Goal: Transaction & Acquisition: Purchase product/service

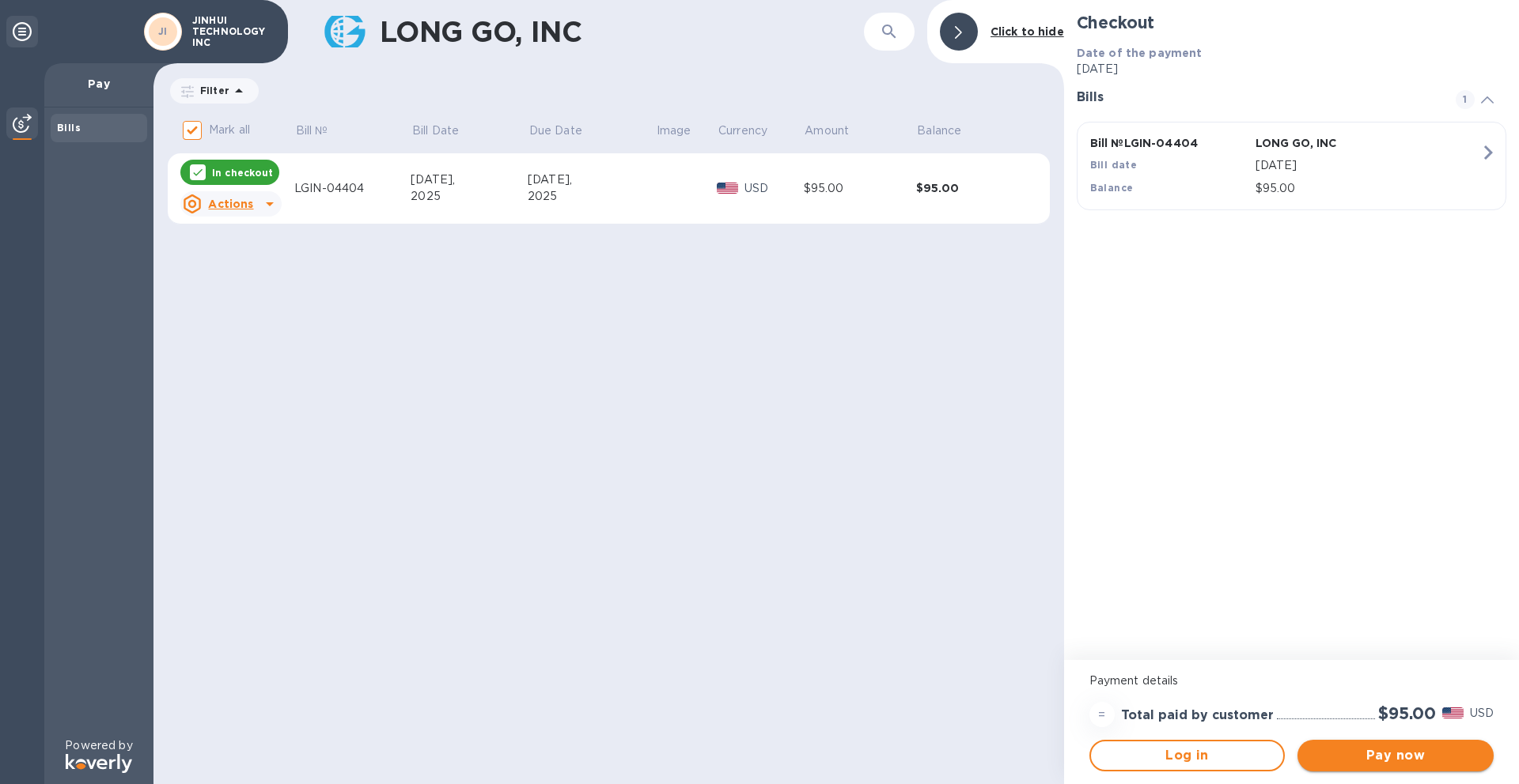
click at [1387, 754] on span "Pay now" at bounding box center [1394, 755] width 170 height 19
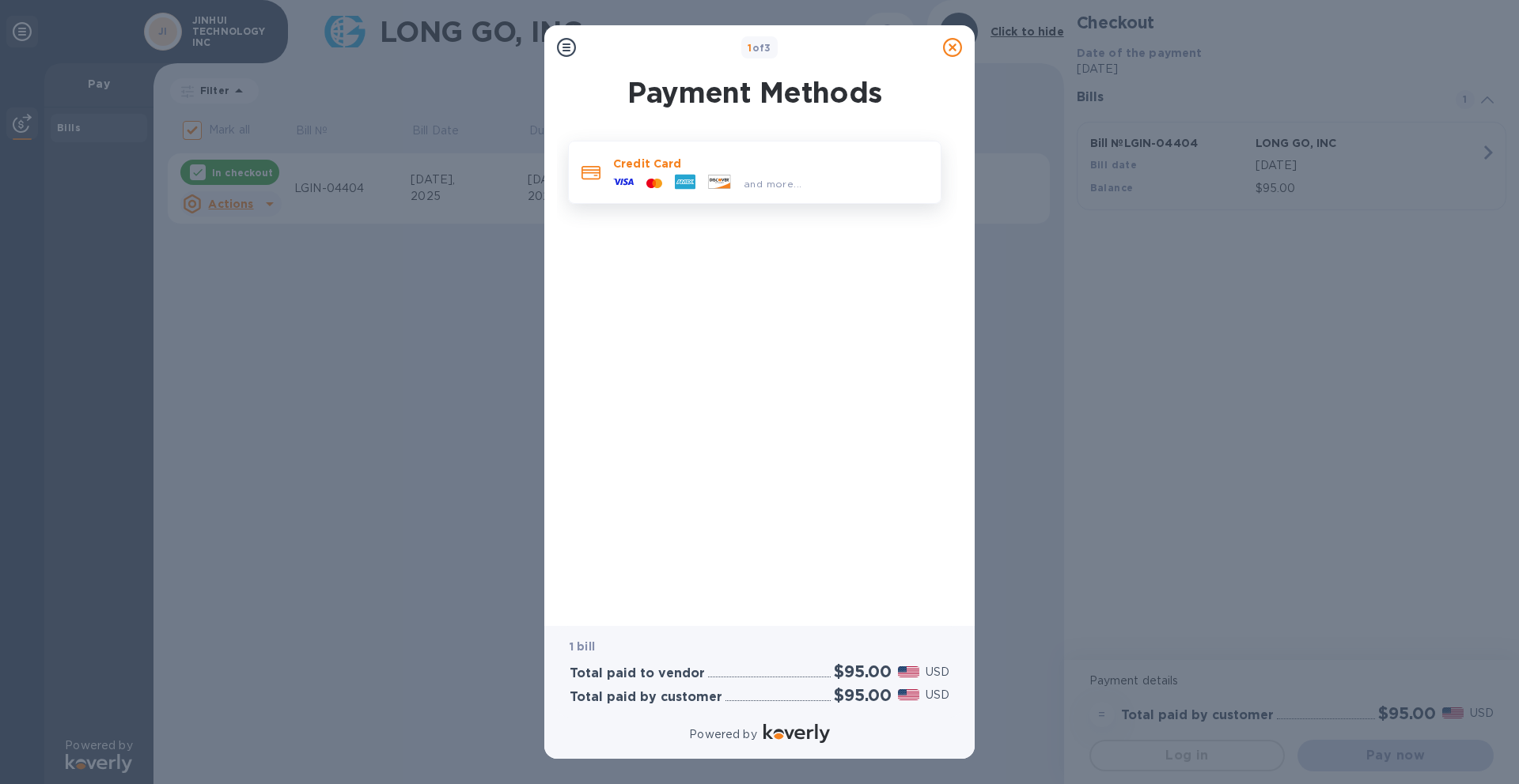
click at [729, 179] on icon at bounding box center [719, 180] width 21 height 13
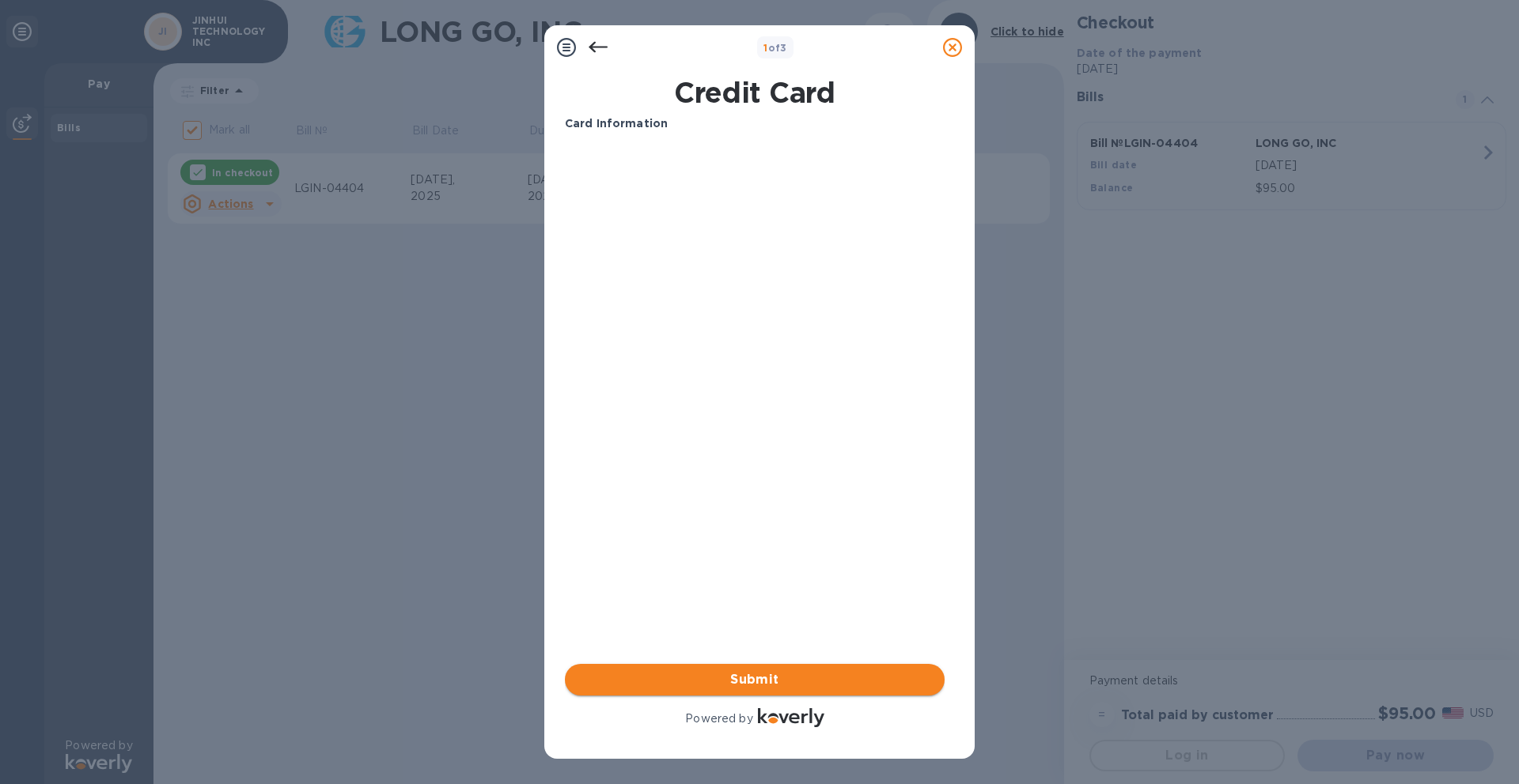
click at [780, 689] on button "Submit" at bounding box center [755, 680] width 380 height 32
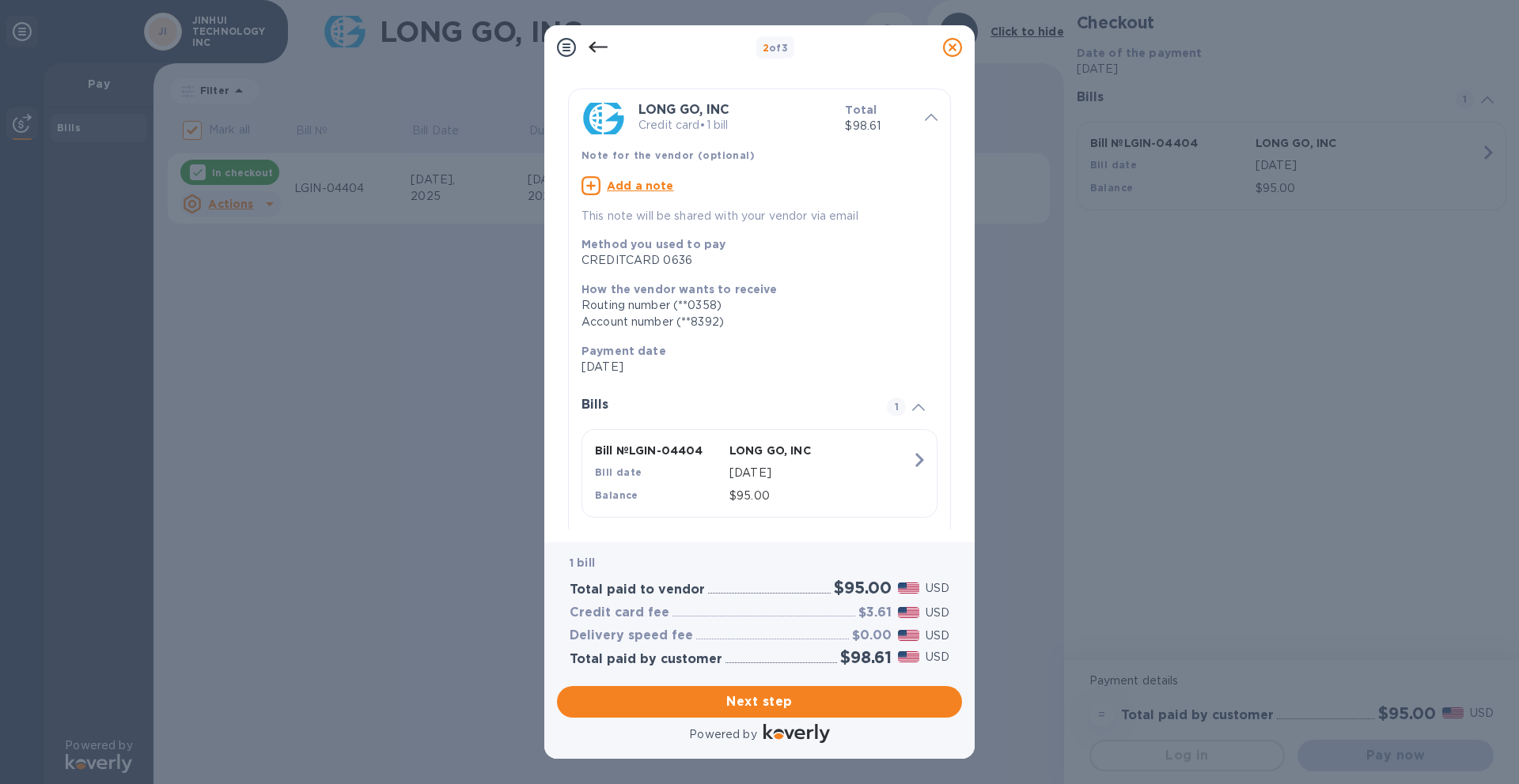
scroll to position [65, 0]
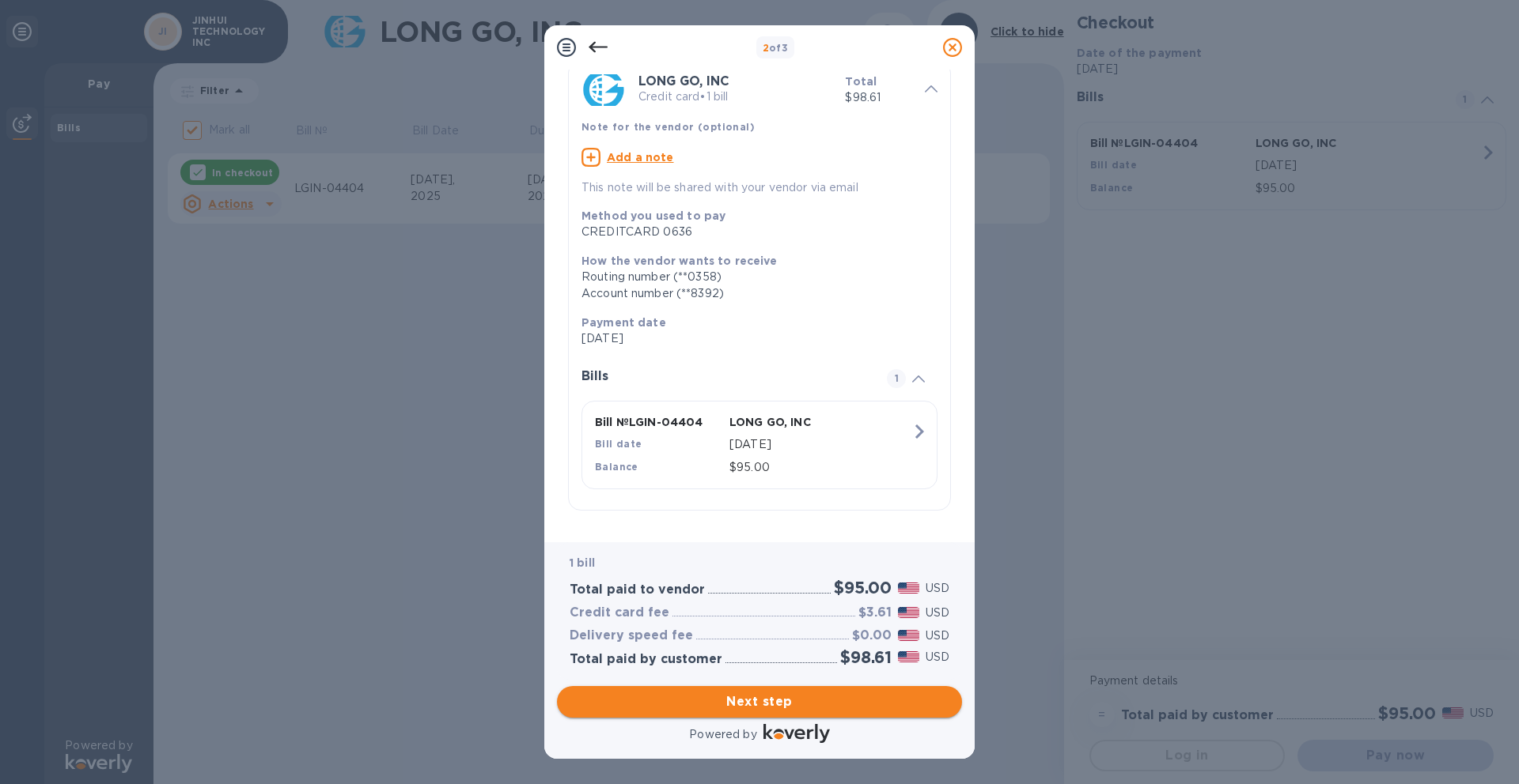
click at [768, 711] on span "Next step" at bounding box center [759, 701] width 380 height 19
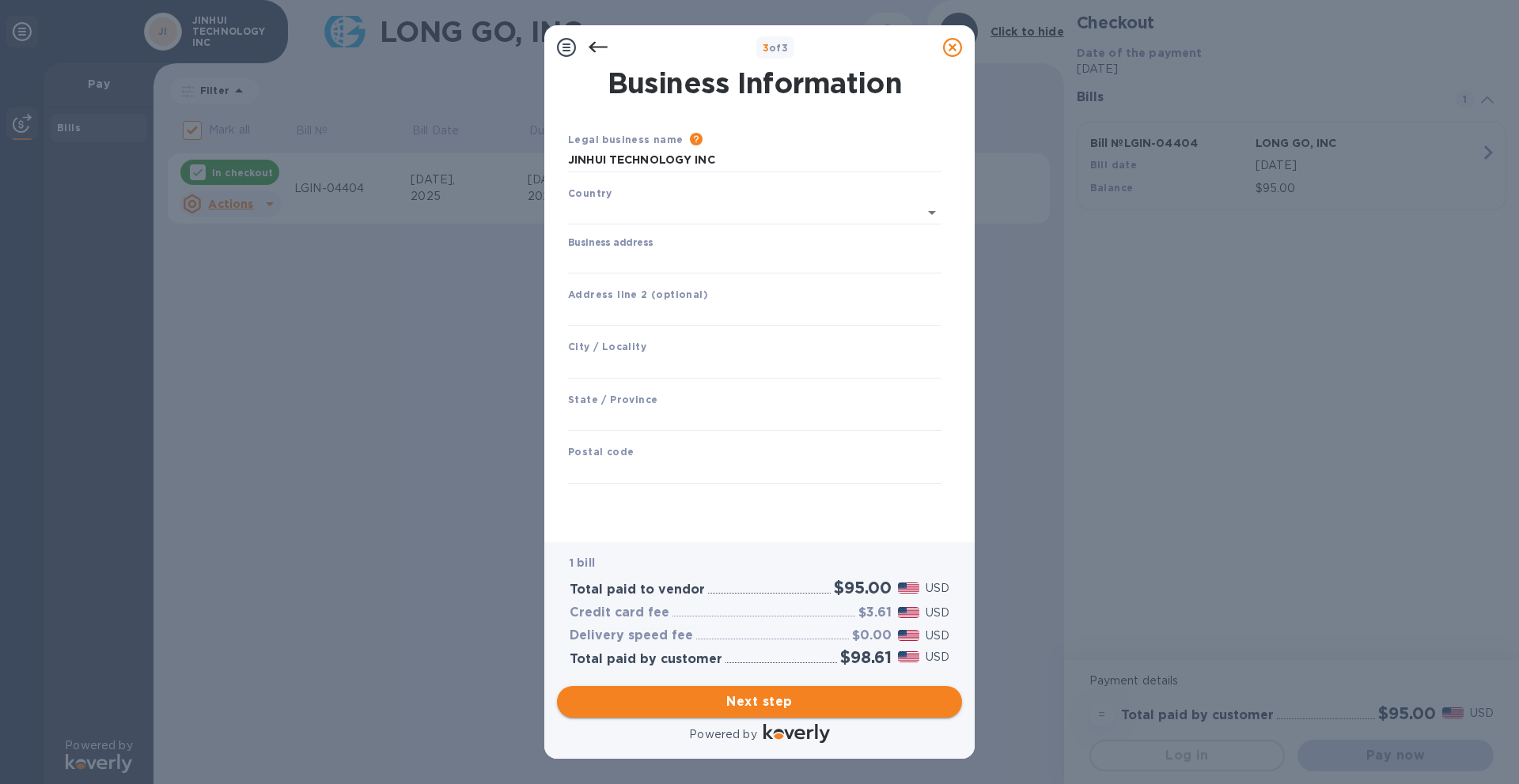
scroll to position [0, 0]
click at [710, 160] on input "JINHUI TECHNOLOGY INC" at bounding box center [755, 160] width 374 height 24
drag, startPoint x: 731, startPoint y: 161, endPoint x: 554, endPoint y: 162, distance: 177.0
click at [554, 162] on div "Business Information Legal business name Please provide the legal name that app…" at bounding box center [760, 306] width 431 height 473
type input "CSCL GLOBAL LIMITED"
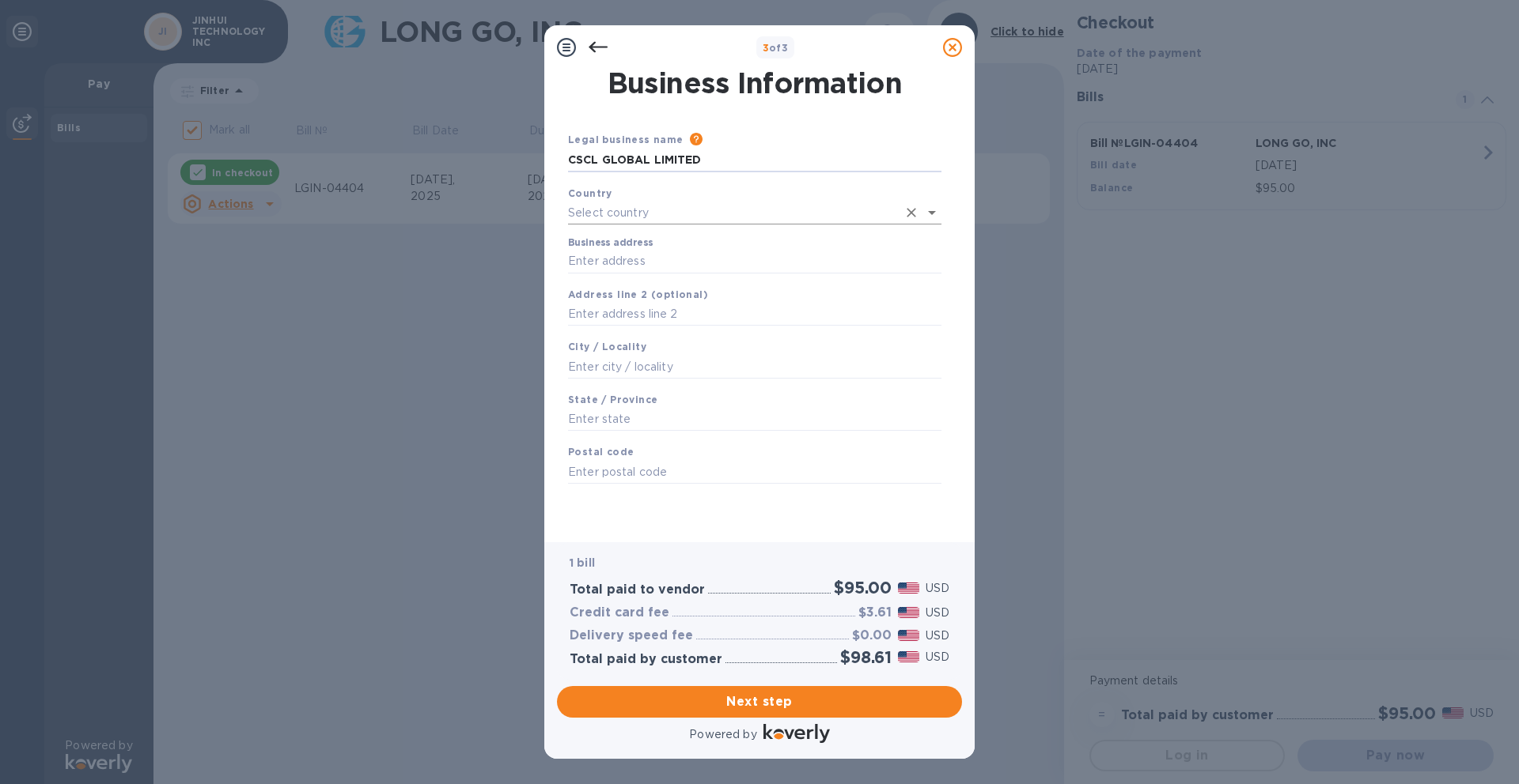
click at [660, 222] on input "text" at bounding box center [733, 212] width 329 height 23
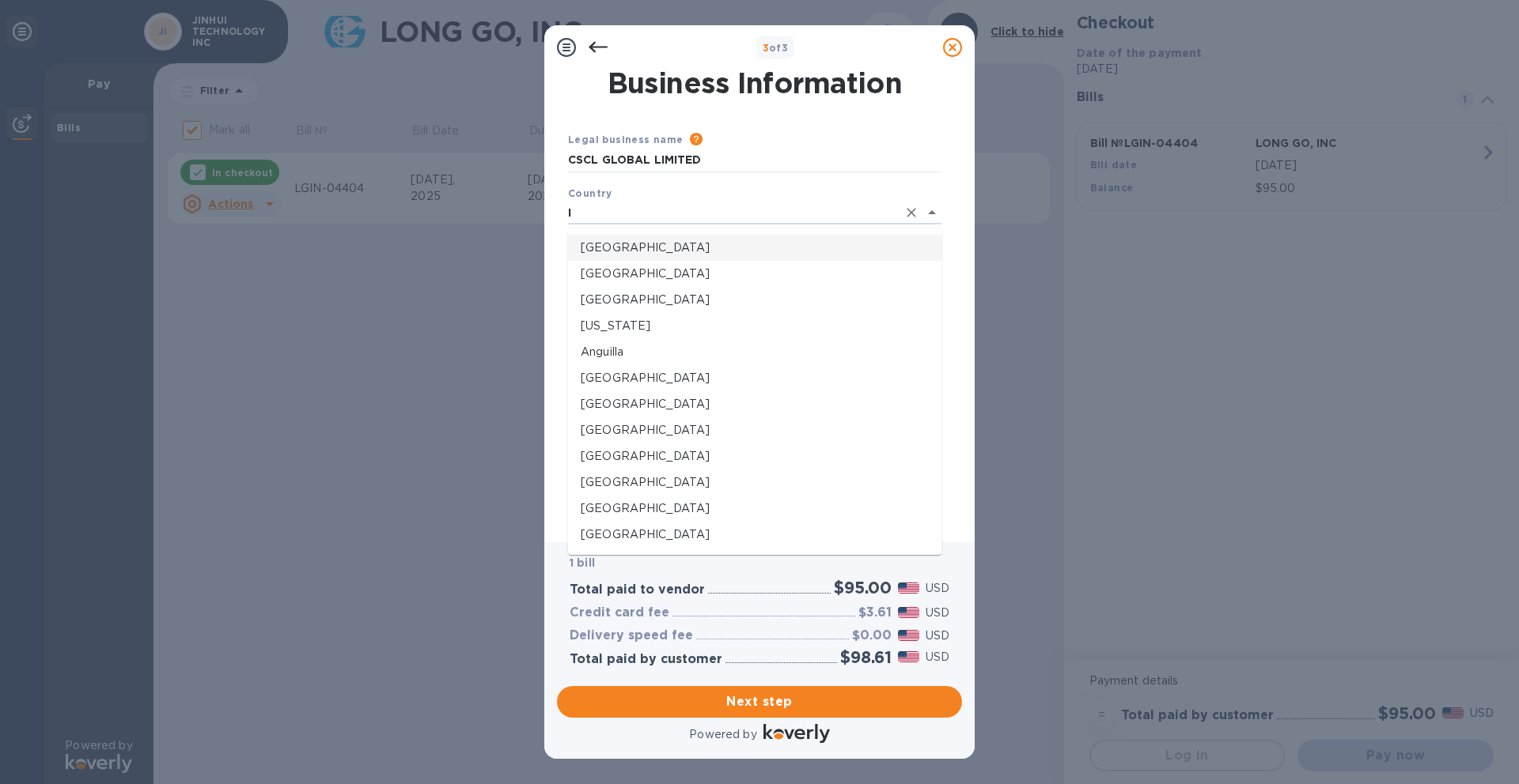
click at [659, 245] on p "[GEOGRAPHIC_DATA]" at bounding box center [755, 247] width 348 height 17
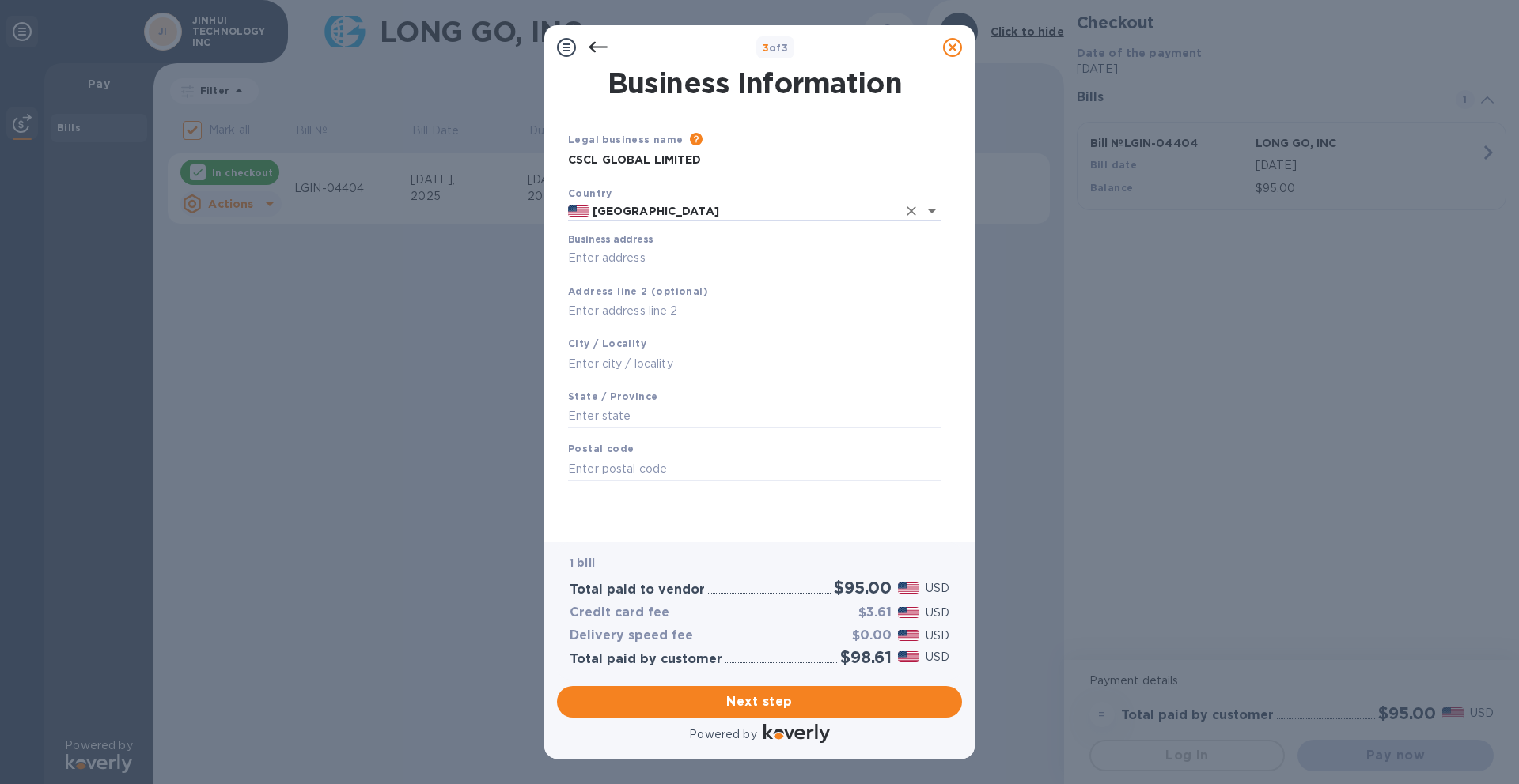
type input "[GEOGRAPHIC_DATA]"
click at [639, 268] on input "Business address" at bounding box center [755, 259] width 374 height 24
type input "[STREET_ADDRESS]"
type input "[PERSON_NAME]"
type input "CA"
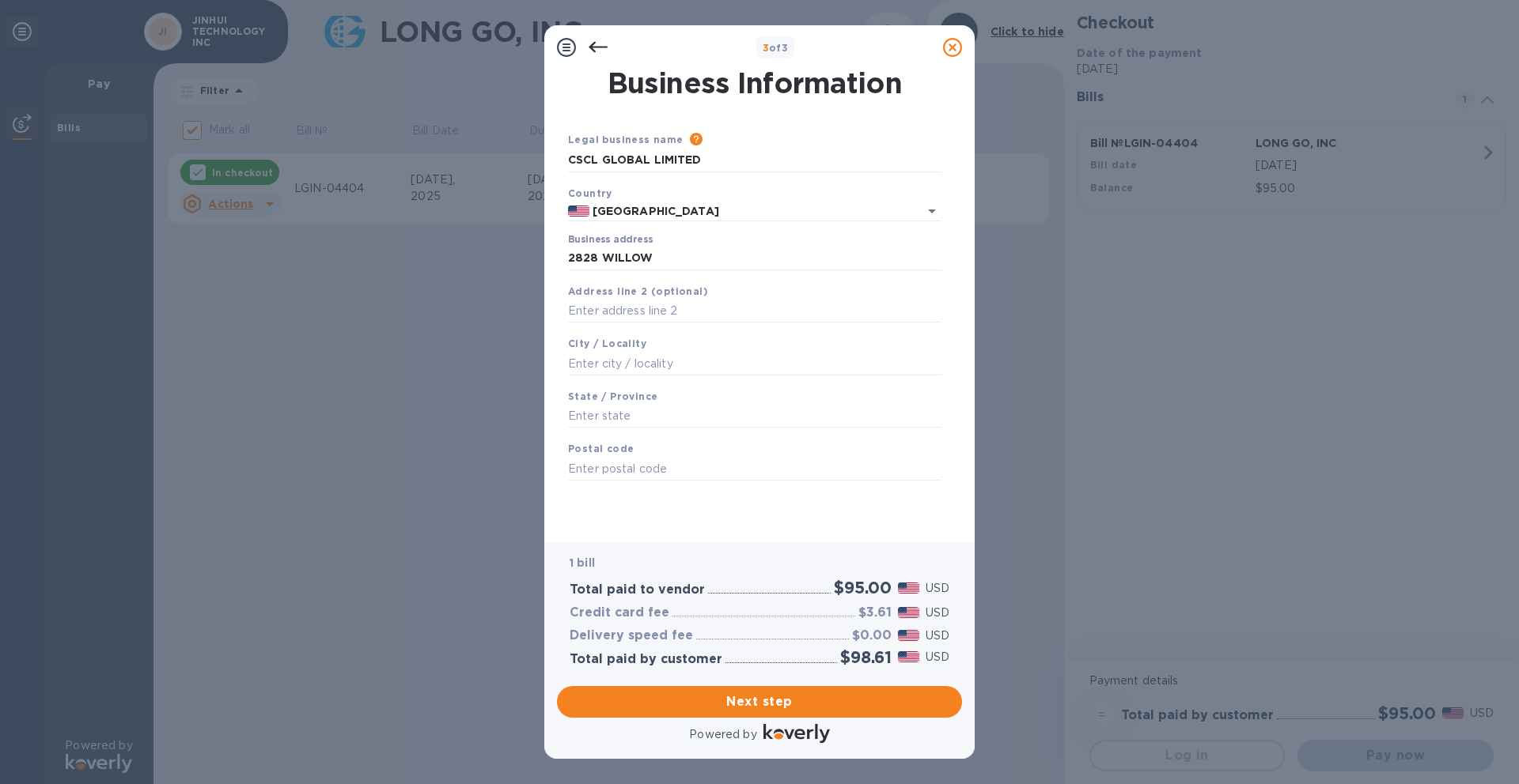
type input "92065"
click at [759, 701] on span "Next step" at bounding box center [759, 701] width 380 height 19
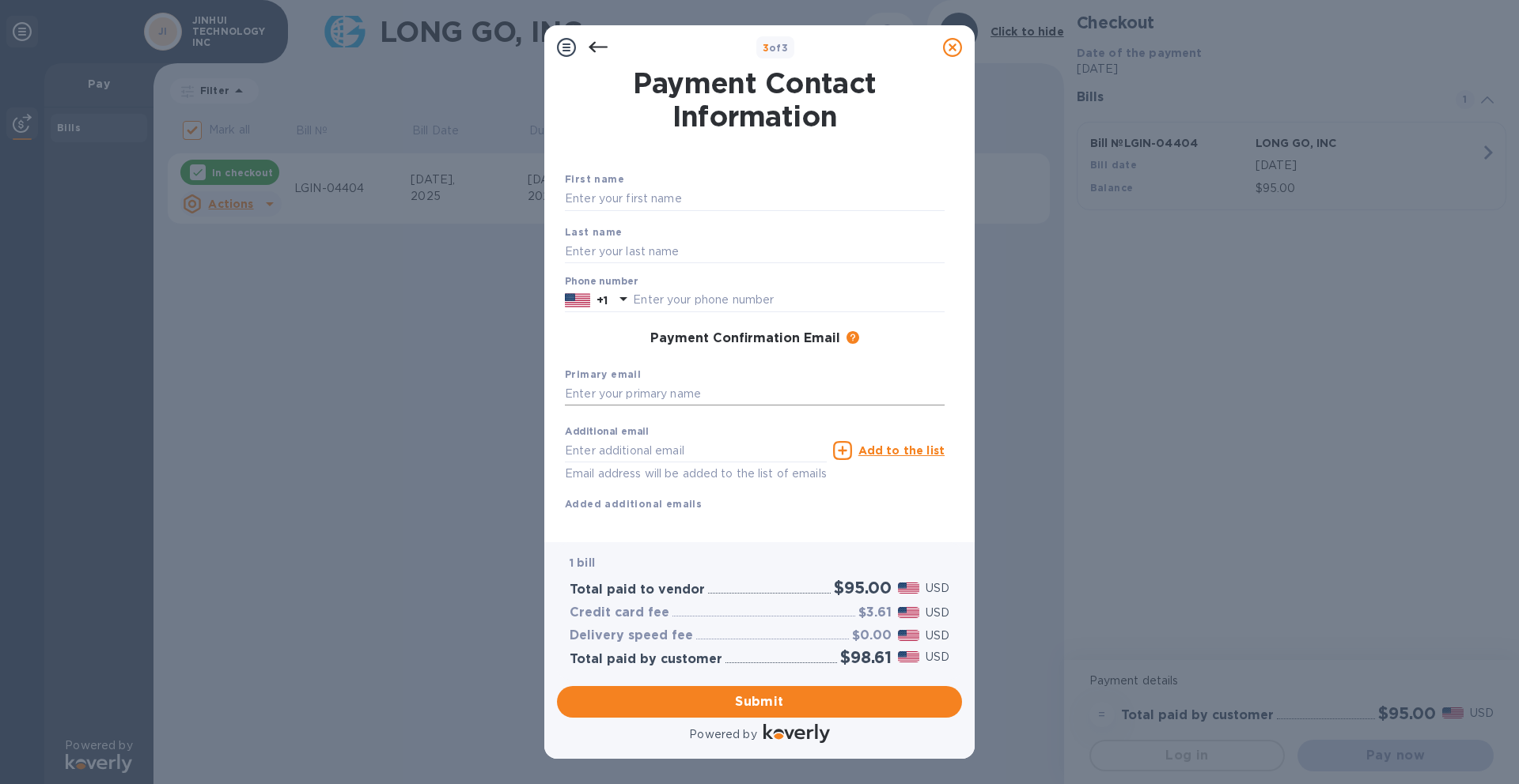
scroll to position [28, 0]
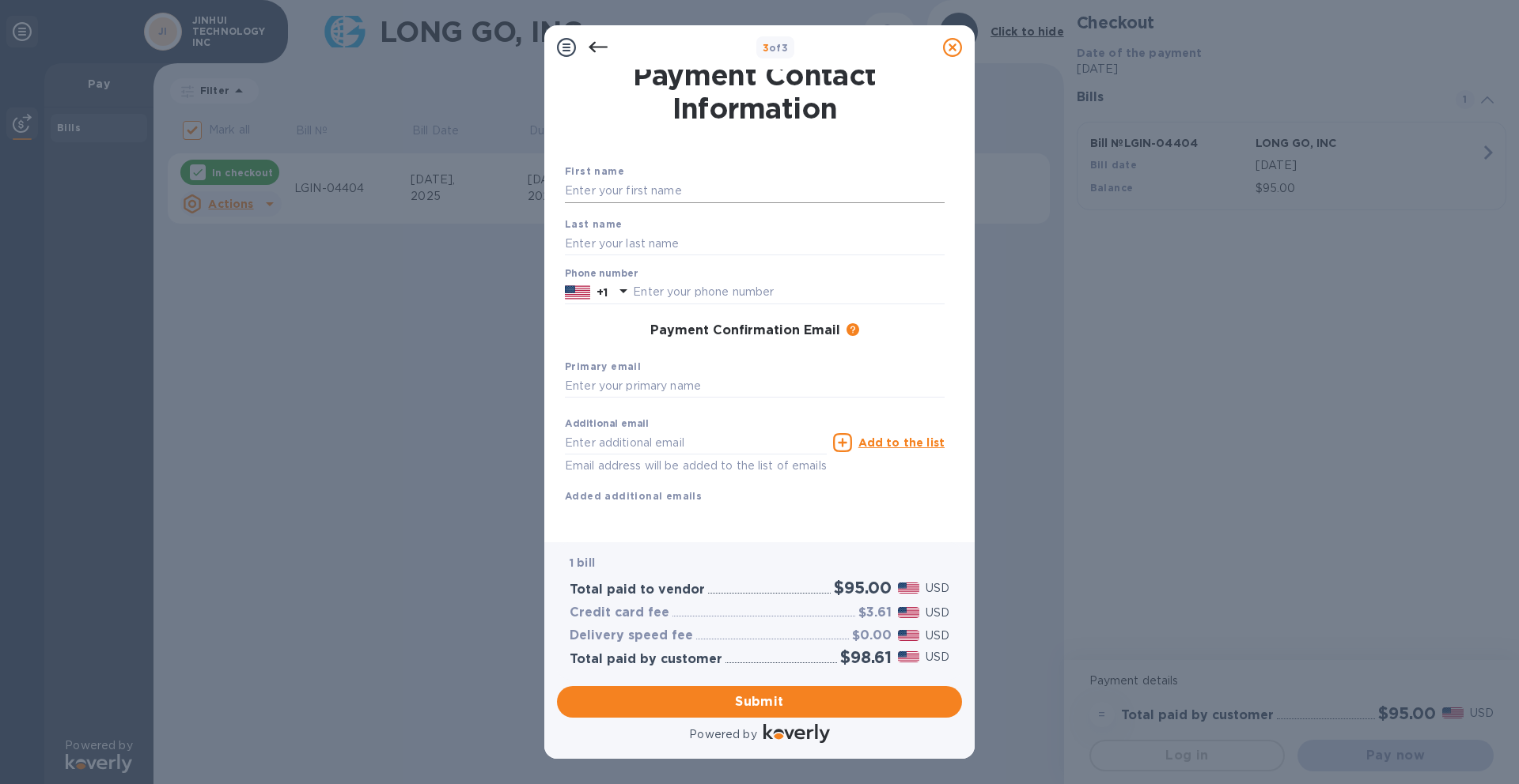
click at [681, 179] on input "text" at bounding box center [755, 191] width 380 height 24
type input "[PERSON_NAME]"
click at [731, 232] on input "text" at bounding box center [755, 244] width 380 height 24
type input "LIU"
click at [708, 180] on input "[PERSON_NAME]" at bounding box center [755, 191] width 380 height 24
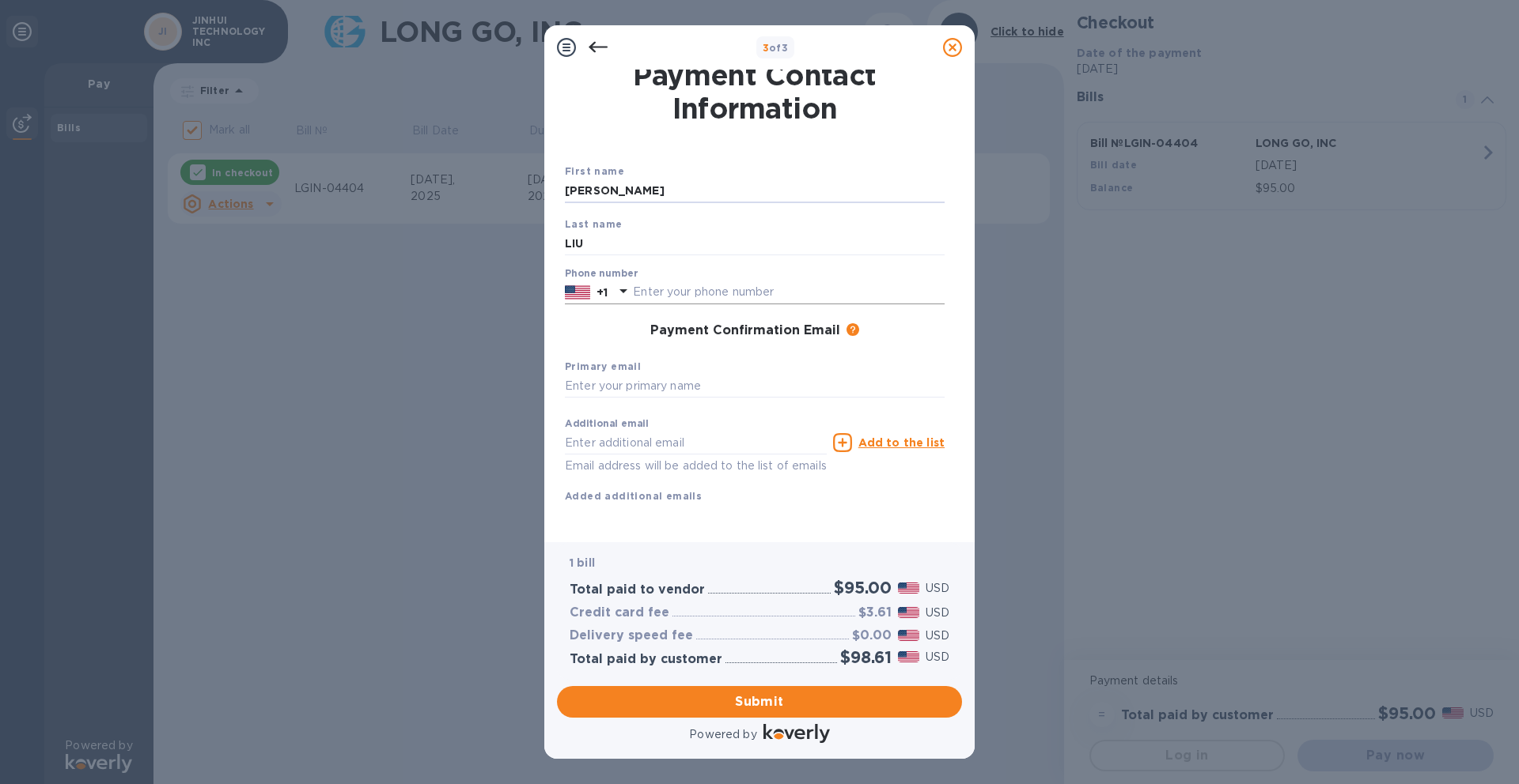
type input "[PERSON_NAME]"
click at [691, 281] on input "text" at bounding box center [788, 293] width 312 height 24
type input "8185188311"
click at [723, 329] on div "First name [PERSON_NAME] Last name [PERSON_NAME] Phone number [PHONE_NUMBER] Pa…" at bounding box center [755, 334] width 393 height 355
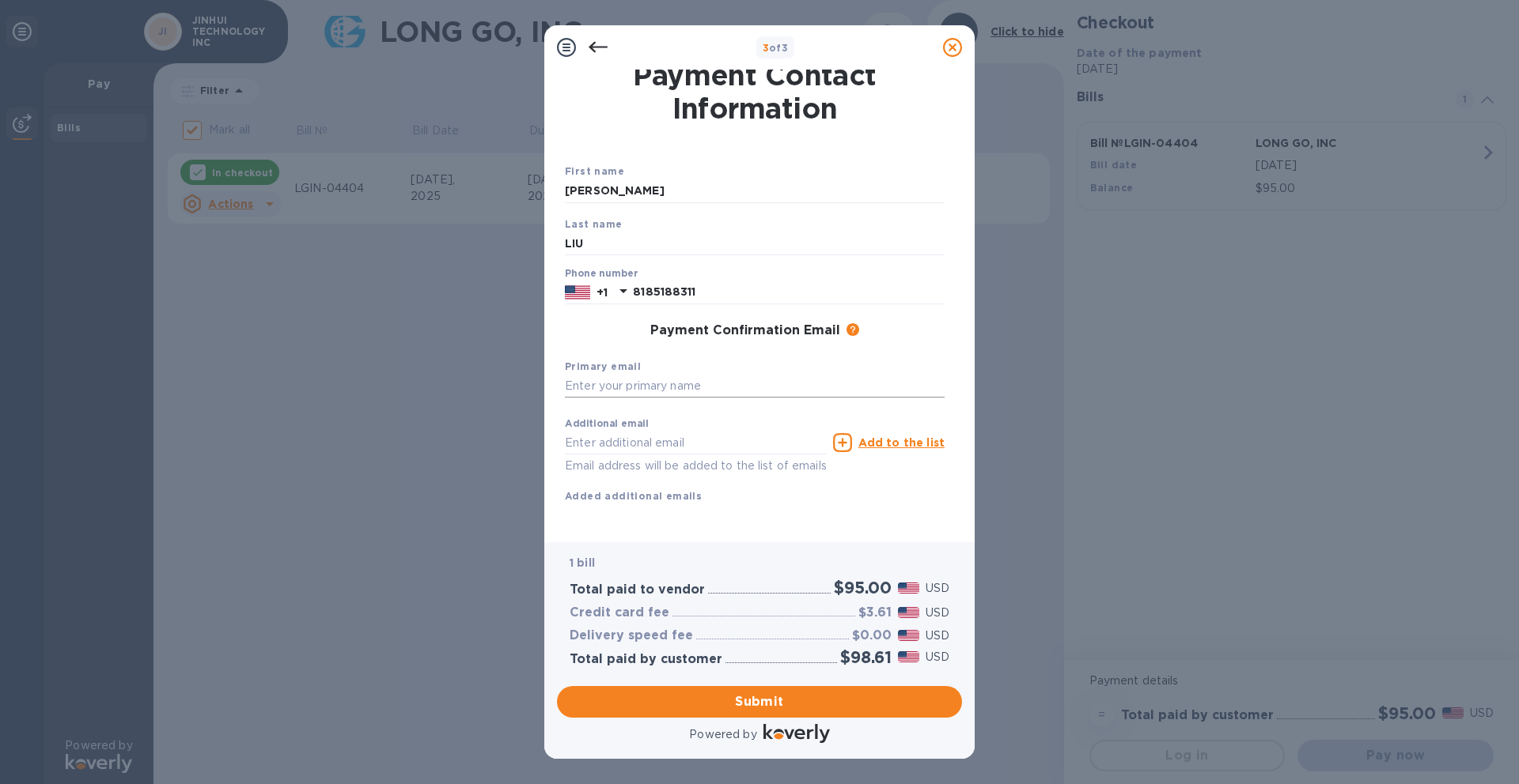
click at [712, 375] on input "text" at bounding box center [755, 387] width 380 height 24
type input "[EMAIL_ADDRESS][DOMAIN_NAME]"
click at [671, 431] on input "text" at bounding box center [696, 443] width 262 height 24
click at [692, 486] on div "Additional email Email address will be added to the list of emails Add to the l…" at bounding box center [755, 457] width 393 height 107
click at [808, 700] on span "Submit" at bounding box center [759, 701] width 380 height 19
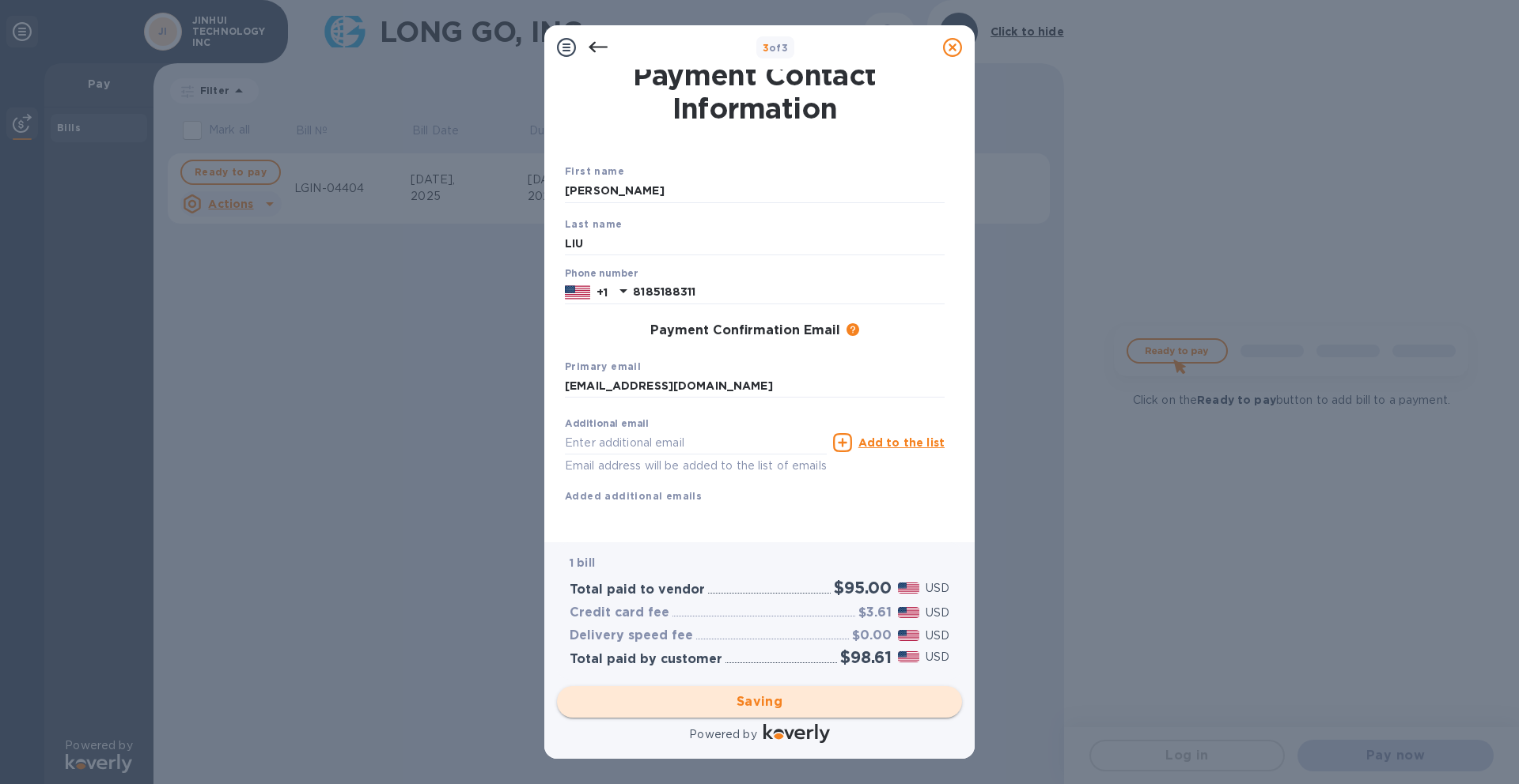
checkbox input "false"
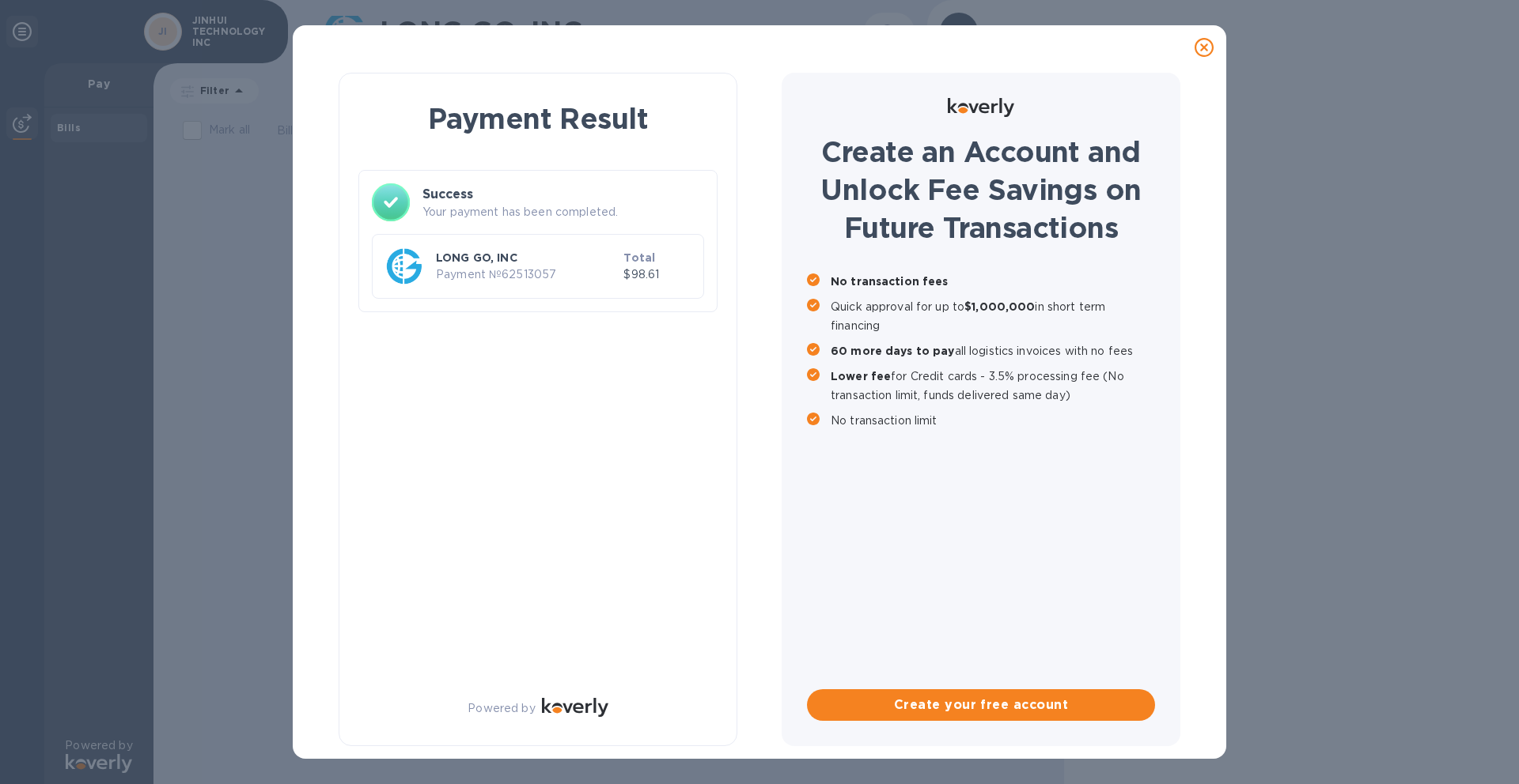
click at [625, 278] on div "Total $98.61" at bounding box center [657, 266] width 74 height 39
click at [606, 272] on p "Payment № 62513057" at bounding box center [526, 274] width 181 height 17
click at [608, 273] on p "Payment № 62513057" at bounding box center [526, 274] width 181 height 17
click at [397, 208] on icon at bounding box center [391, 202] width 38 height 38
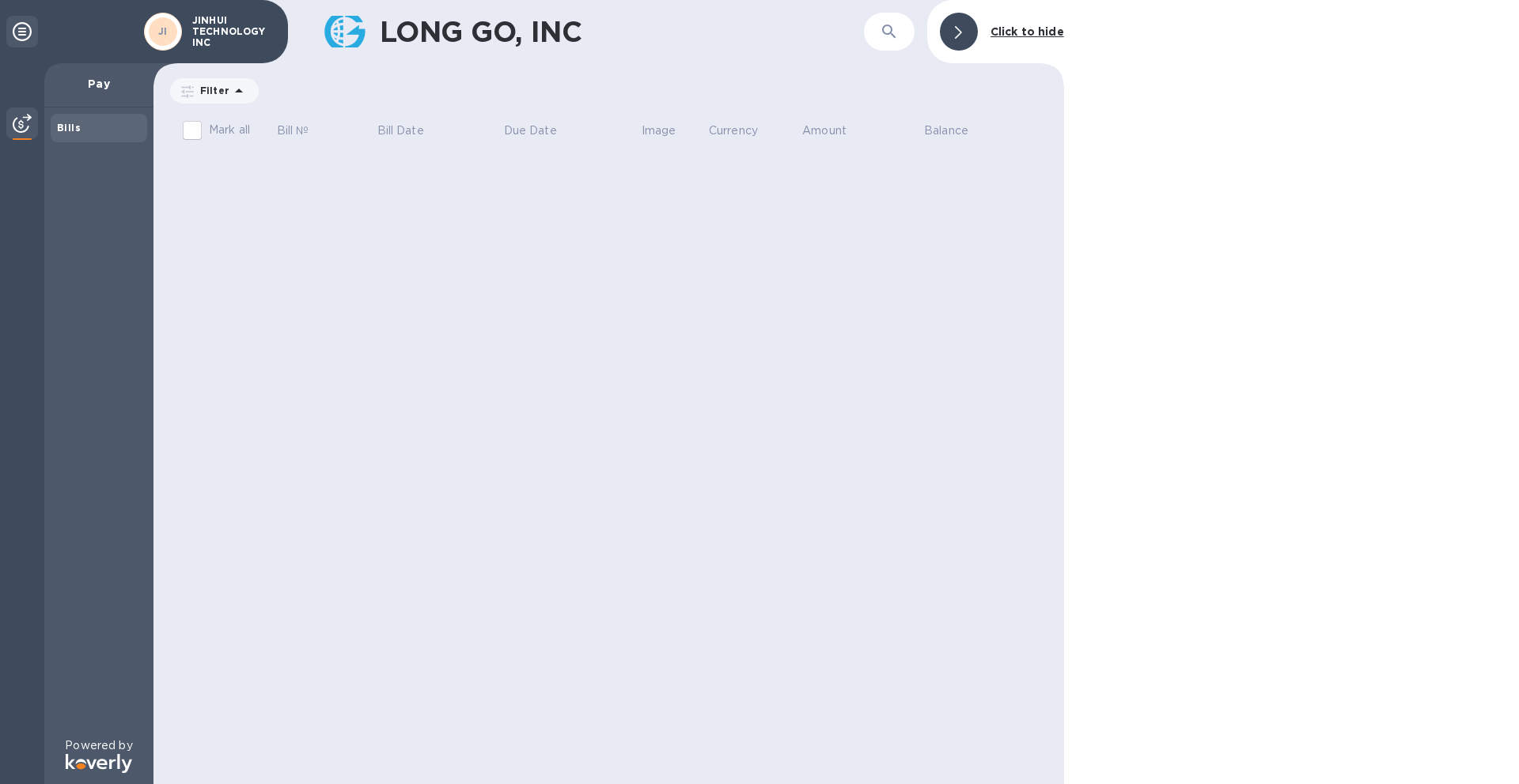
click at [96, 123] on div "Bills" at bounding box center [99, 129] width 84 height 16
click at [195, 80] on div "Filter" at bounding box center [214, 91] width 89 height 25
click at [233, 97] on icon at bounding box center [238, 91] width 19 height 19
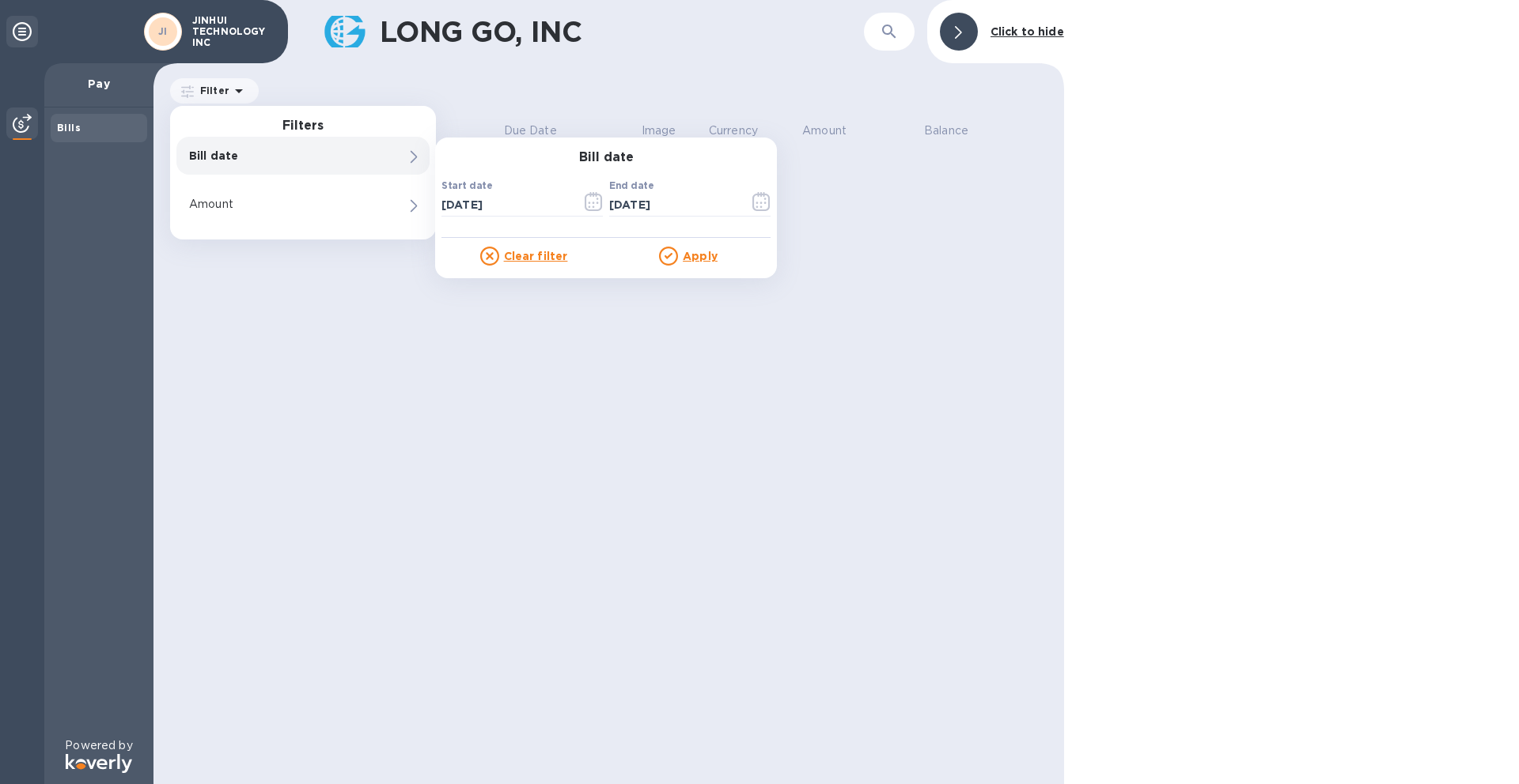
click at [696, 261] on u "Apply" at bounding box center [700, 256] width 35 height 13
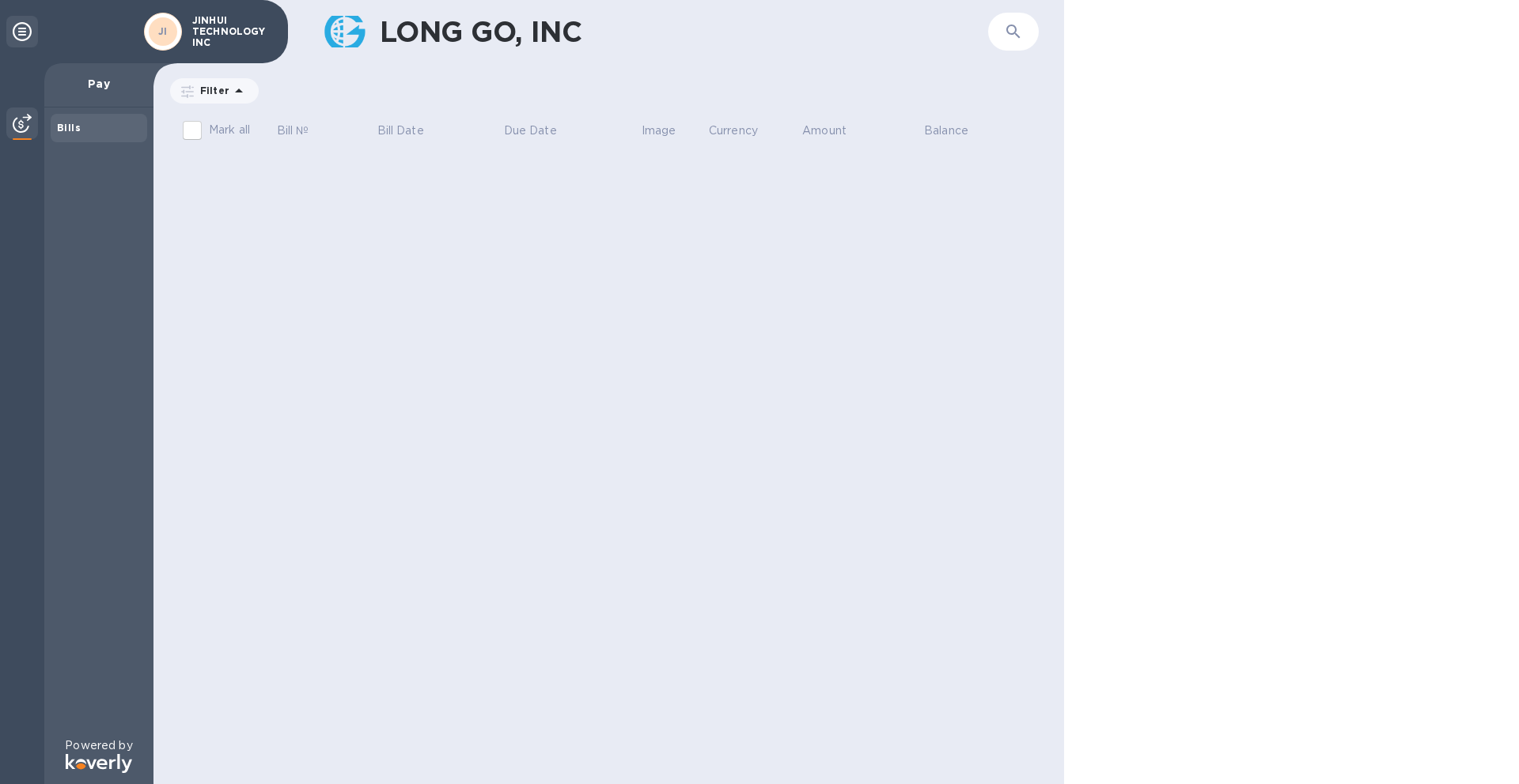
click at [28, 121] on img at bounding box center [22, 123] width 19 height 19
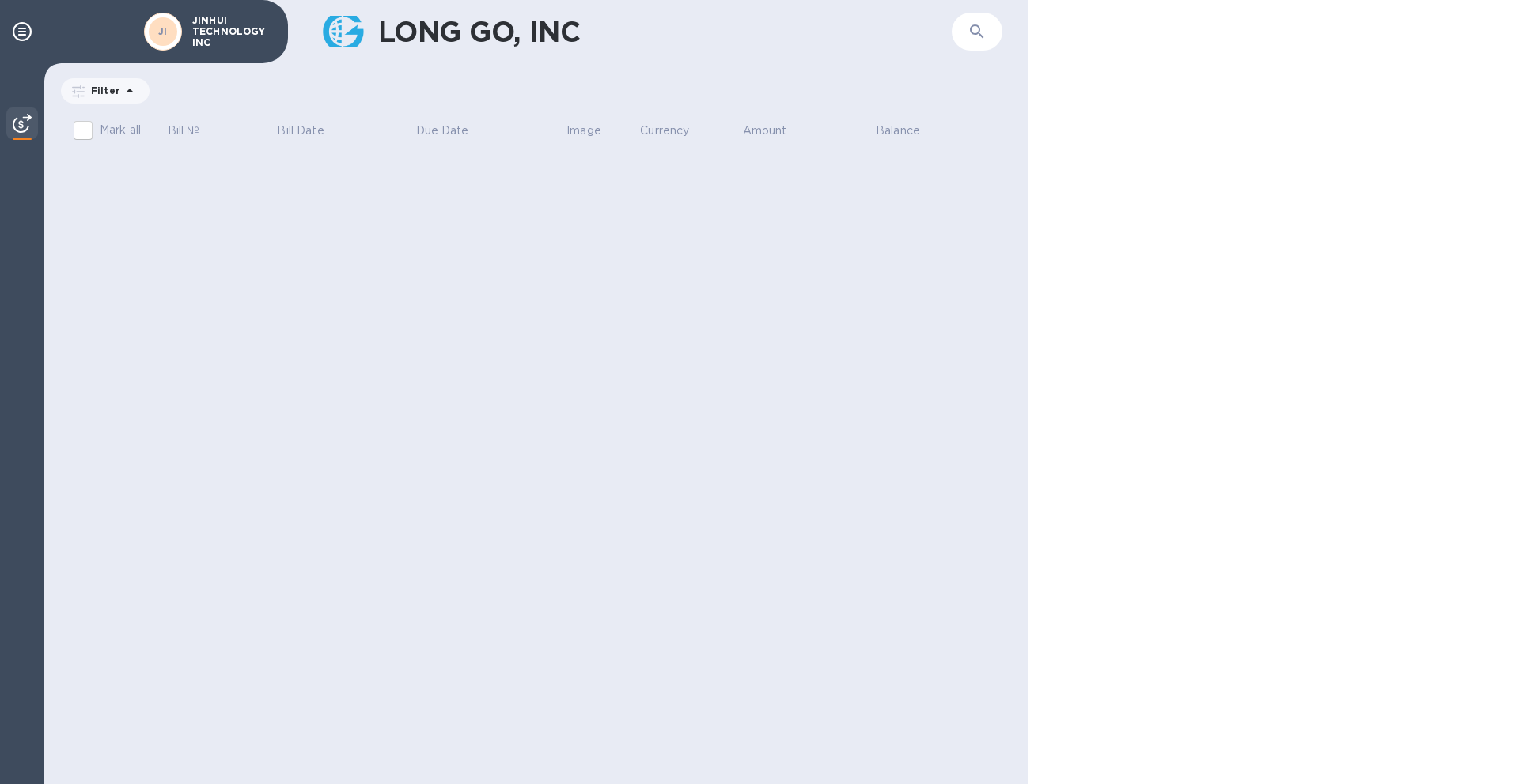
click at [21, 125] on img at bounding box center [22, 123] width 19 height 19
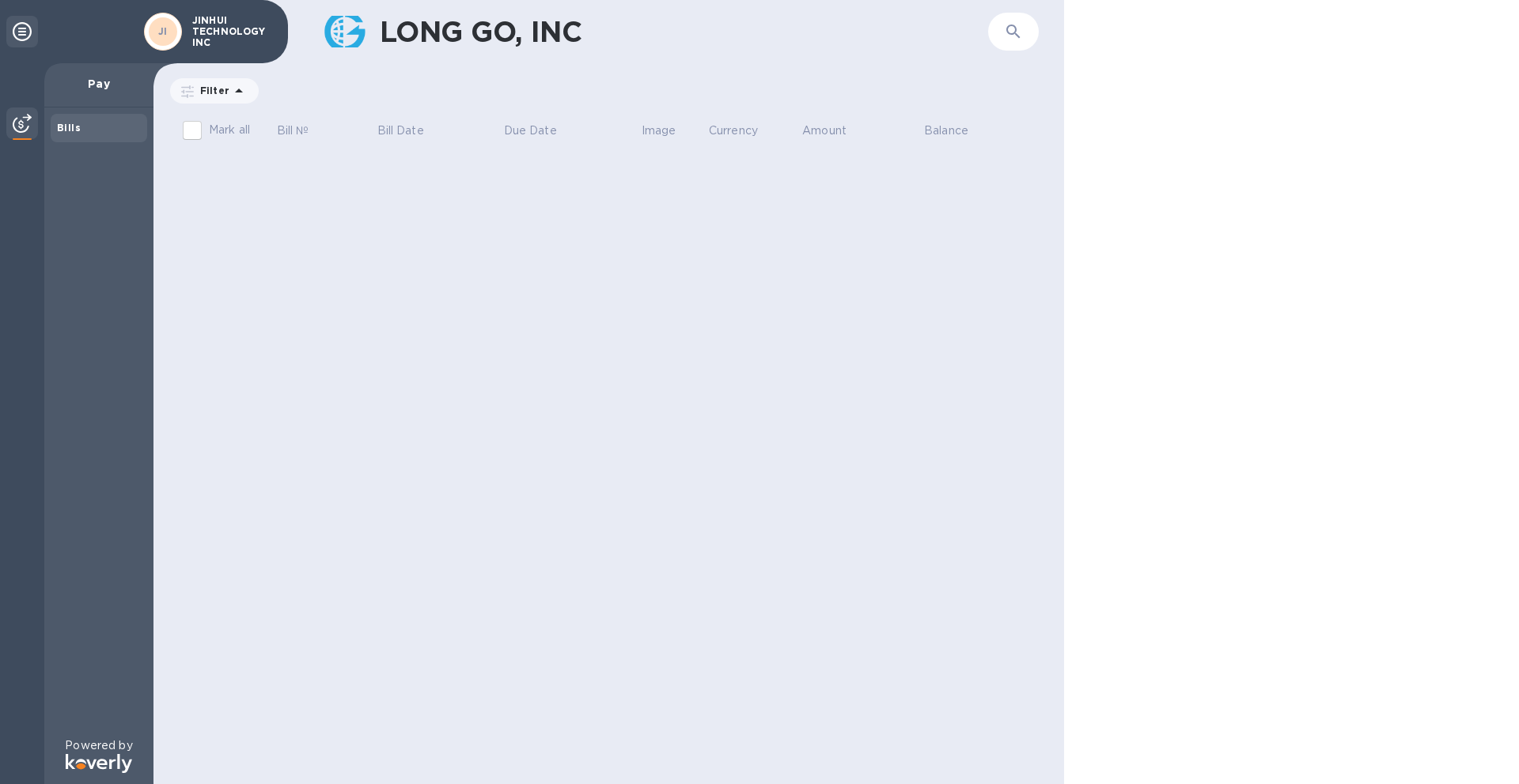
click at [24, 32] on icon at bounding box center [22, 31] width 19 height 19
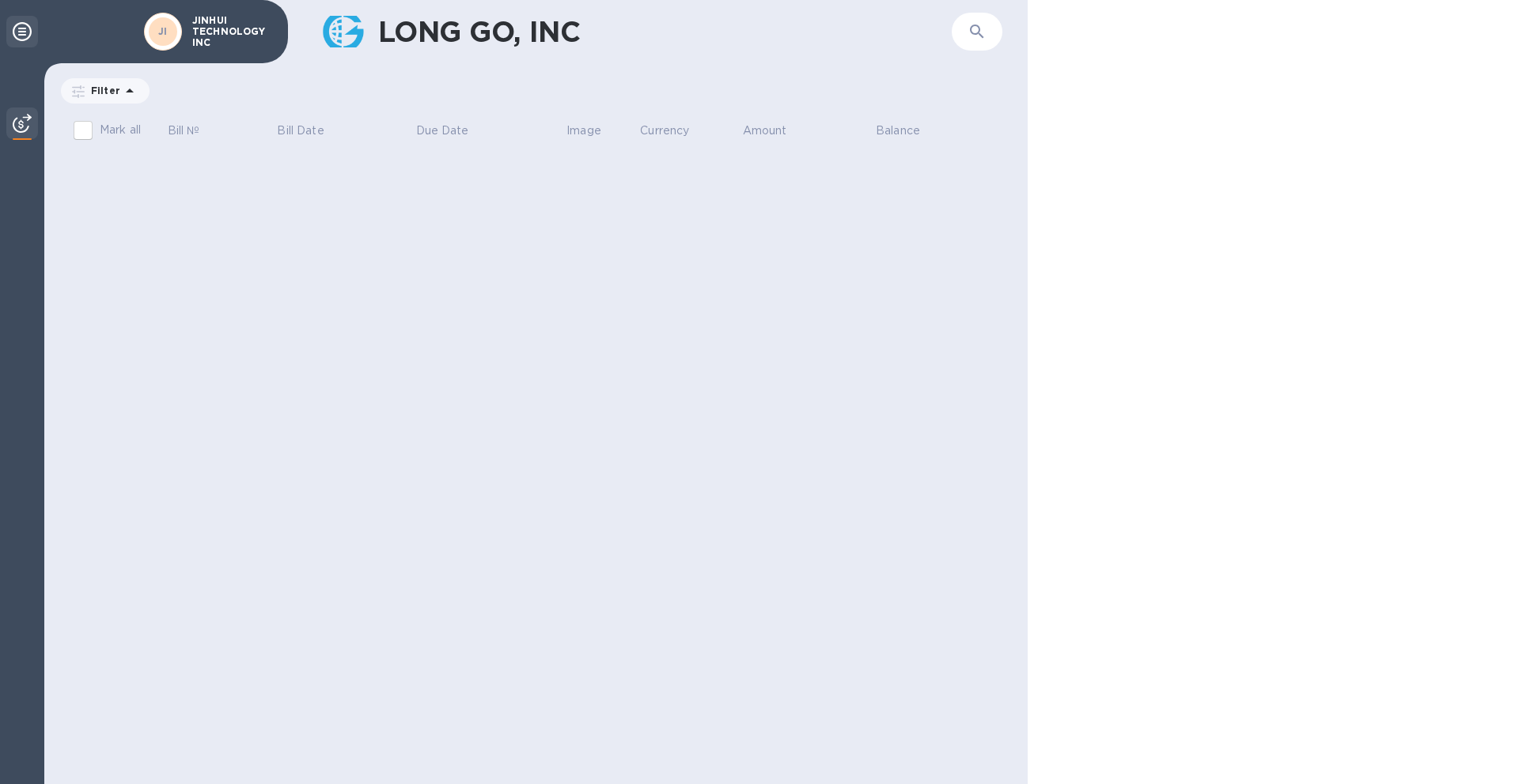
click at [24, 32] on icon at bounding box center [22, 31] width 19 height 19
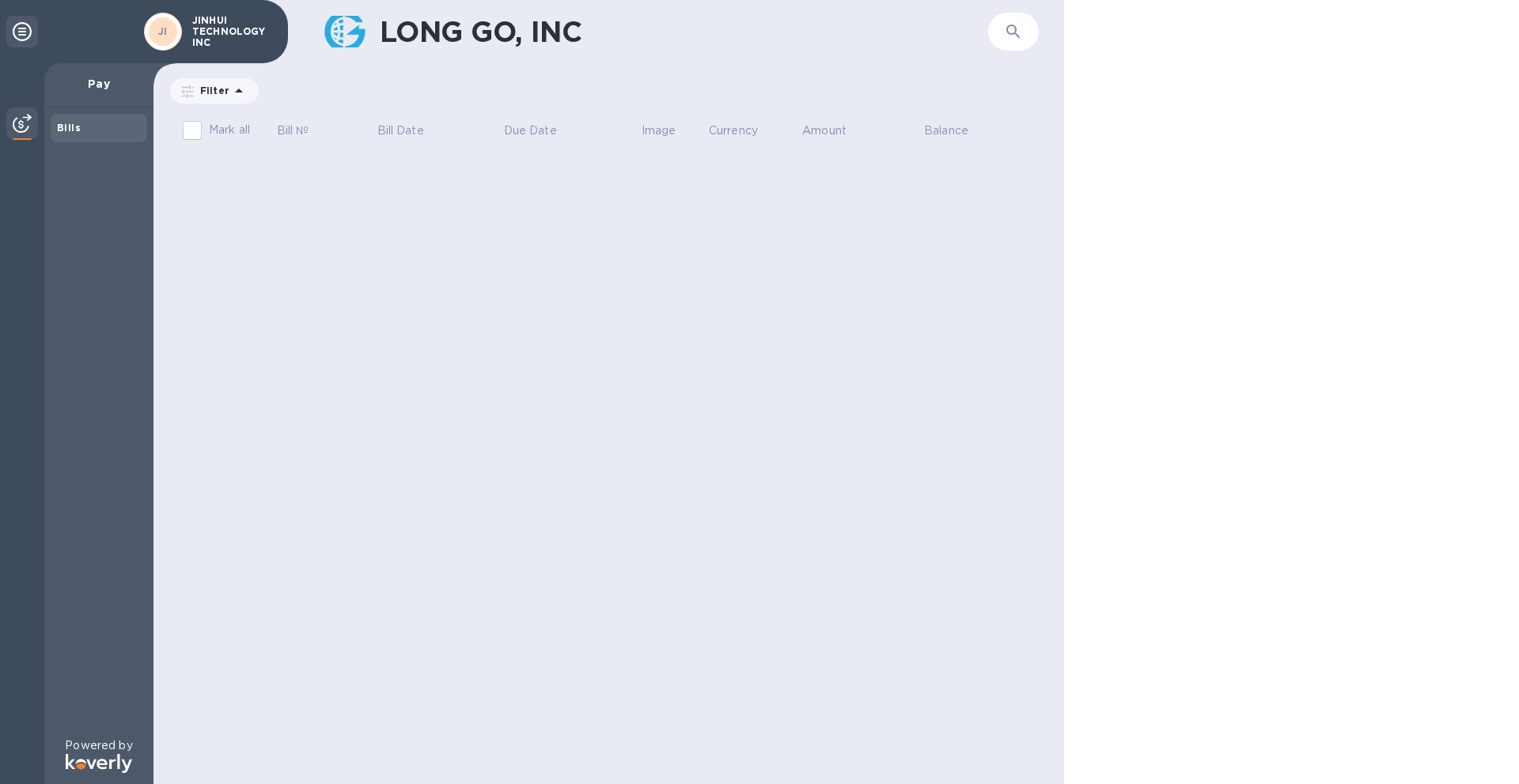
click at [239, 40] on p "JINHUI TECHNOLOGY INC" at bounding box center [231, 31] width 79 height 33
click at [1022, 41] on button "button" at bounding box center [1014, 32] width 38 height 38
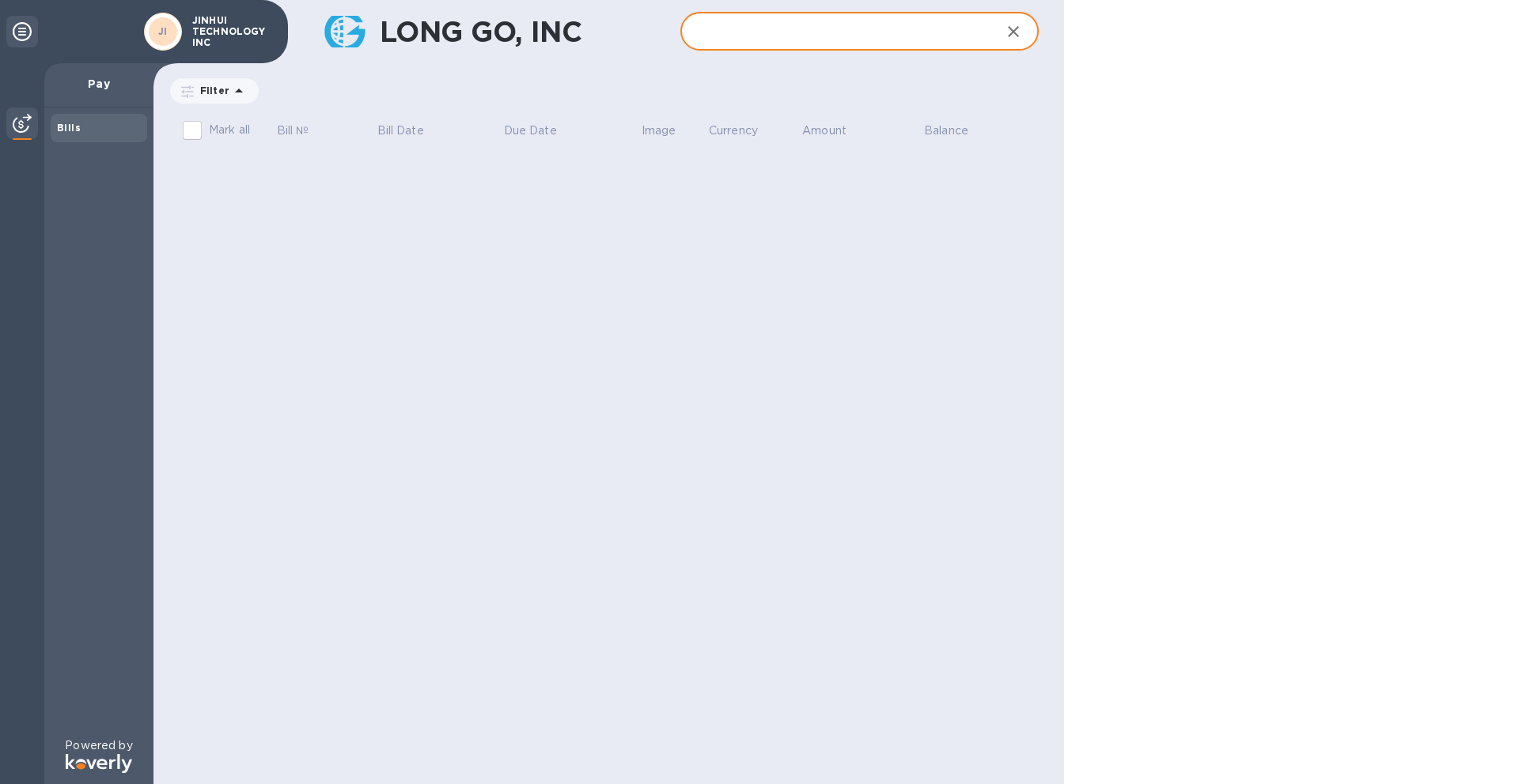
click at [733, 206] on div "LONG GO, INC ​ Filter Bill date : [DATE] to [DATE] Amount Mark all Bill № Bill …" at bounding box center [609, 392] width 911 height 784
